Goal: Transaction & Acquisition: Purchase product/service

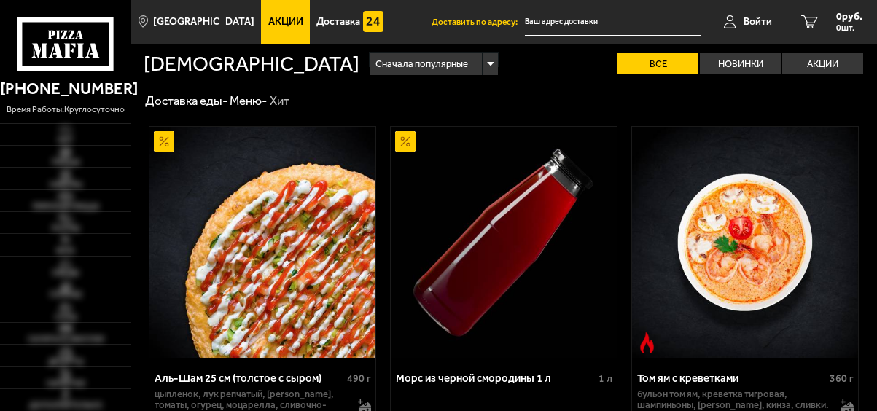
type input "[STREET_ADDRESS]"
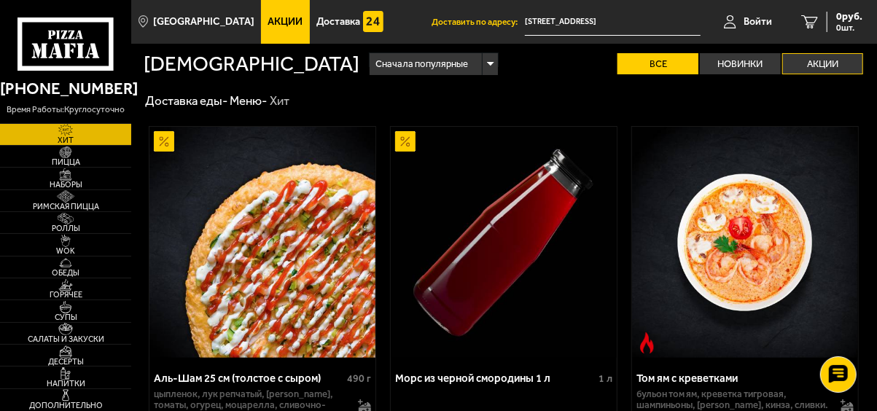
click at [830, 58] on label "Акции" at bounding box center [823, 63] width 81 height 21
click at [0, 0] on input "Акции" at bounding box center [0, 0] width 0 height 0
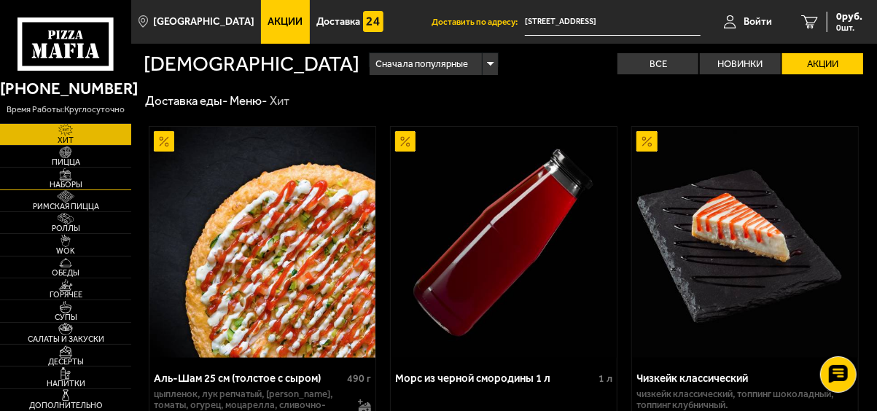
click at [77, 179] on img at bounding box center [65, 174] width 35 height 12
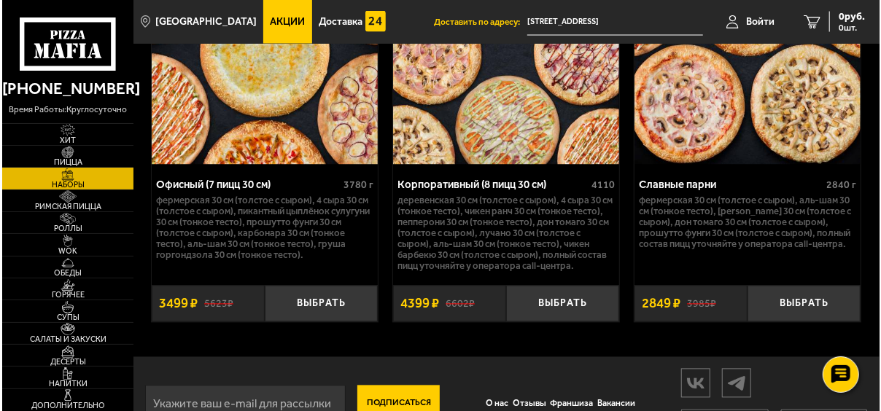
scroll to position [3918, 0]
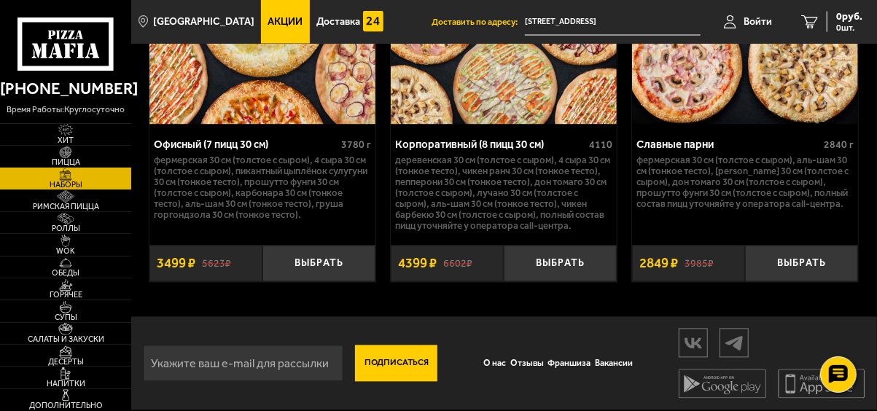
click at [521, 114] on img at bounding box center [504, 9] width 226 height 231
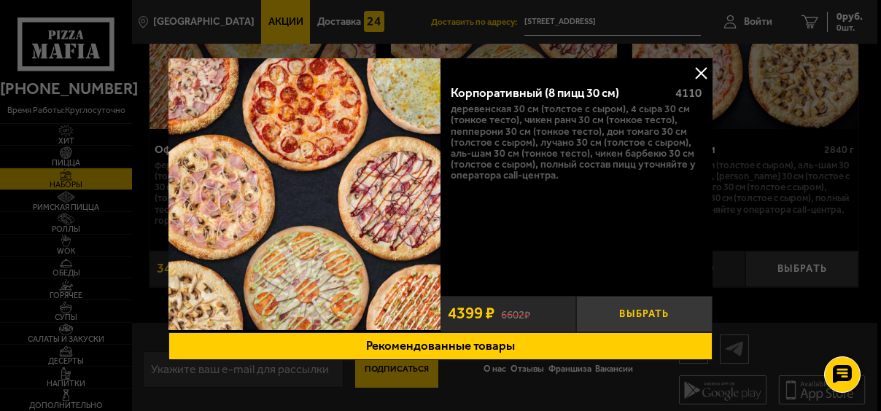
click at [638, 306] on button "Выбрать" at bounding box center [644, 314] width 136 height 36
click at [329, 168] on img at bounding box center [304, 194] width 272 height 272
click at [448, 343] on button "Рекомендованные товары" at bounding box center [440, 347] width 544 height 28
click at [697, 68] on button at bounding box center [702, 73] width 22 height 22
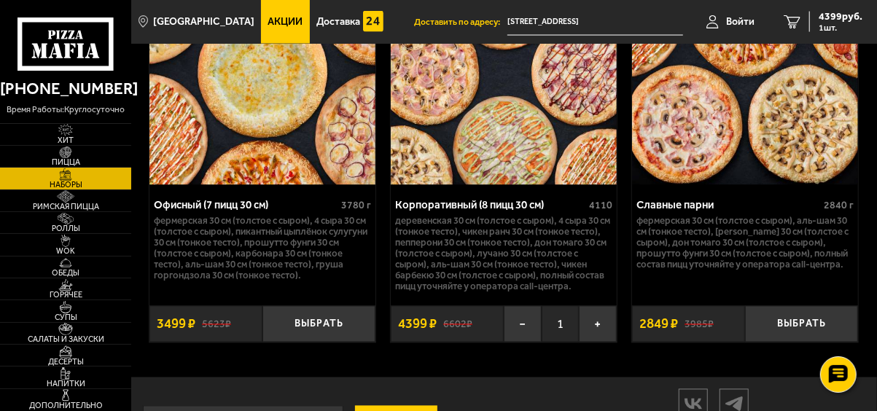
scroll to position [3918, 0]
